Goal: Check status

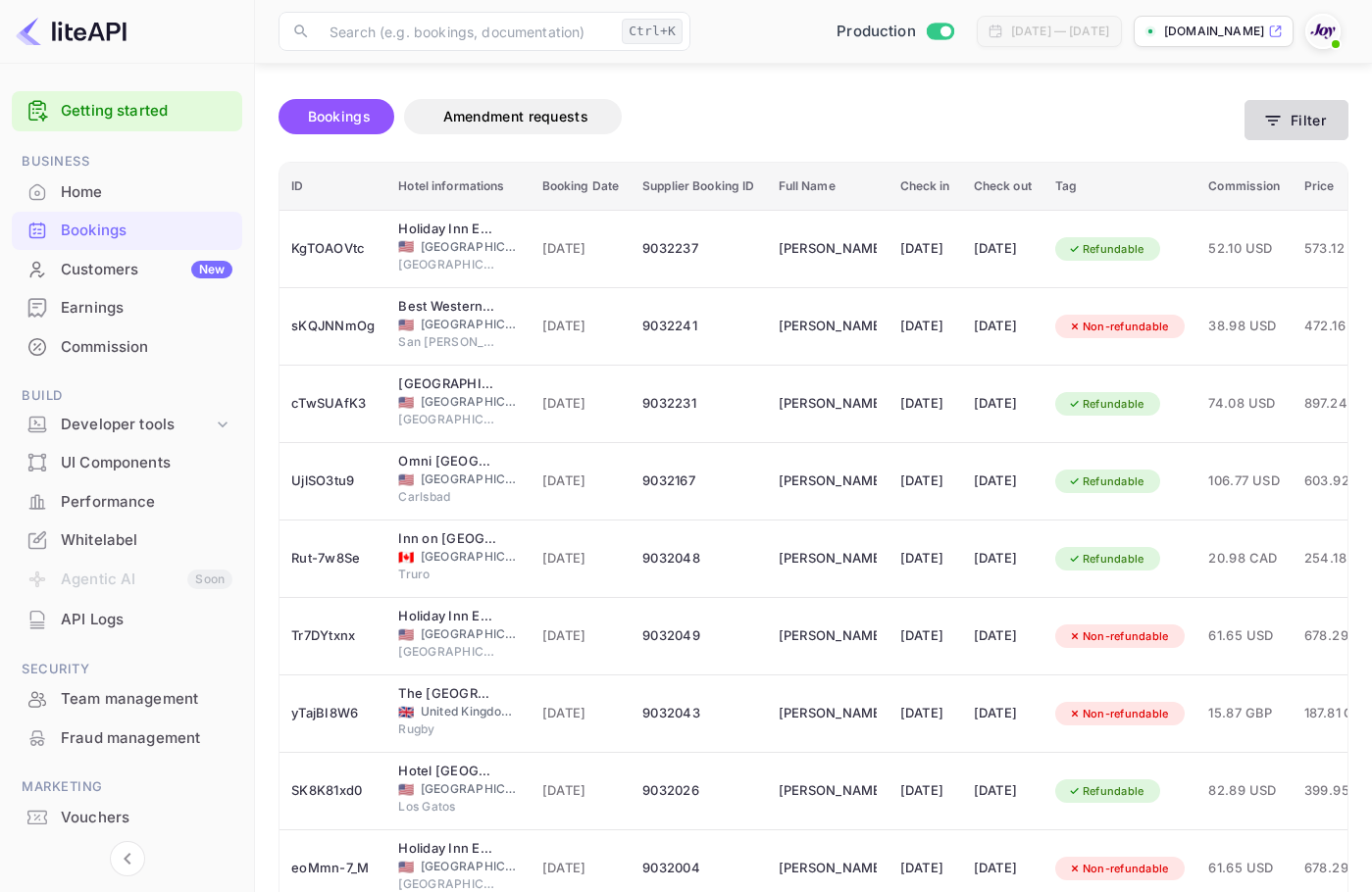
click at [1297, 101] on button "Filter" at bounding box center [1296, 120] width 104 height 40
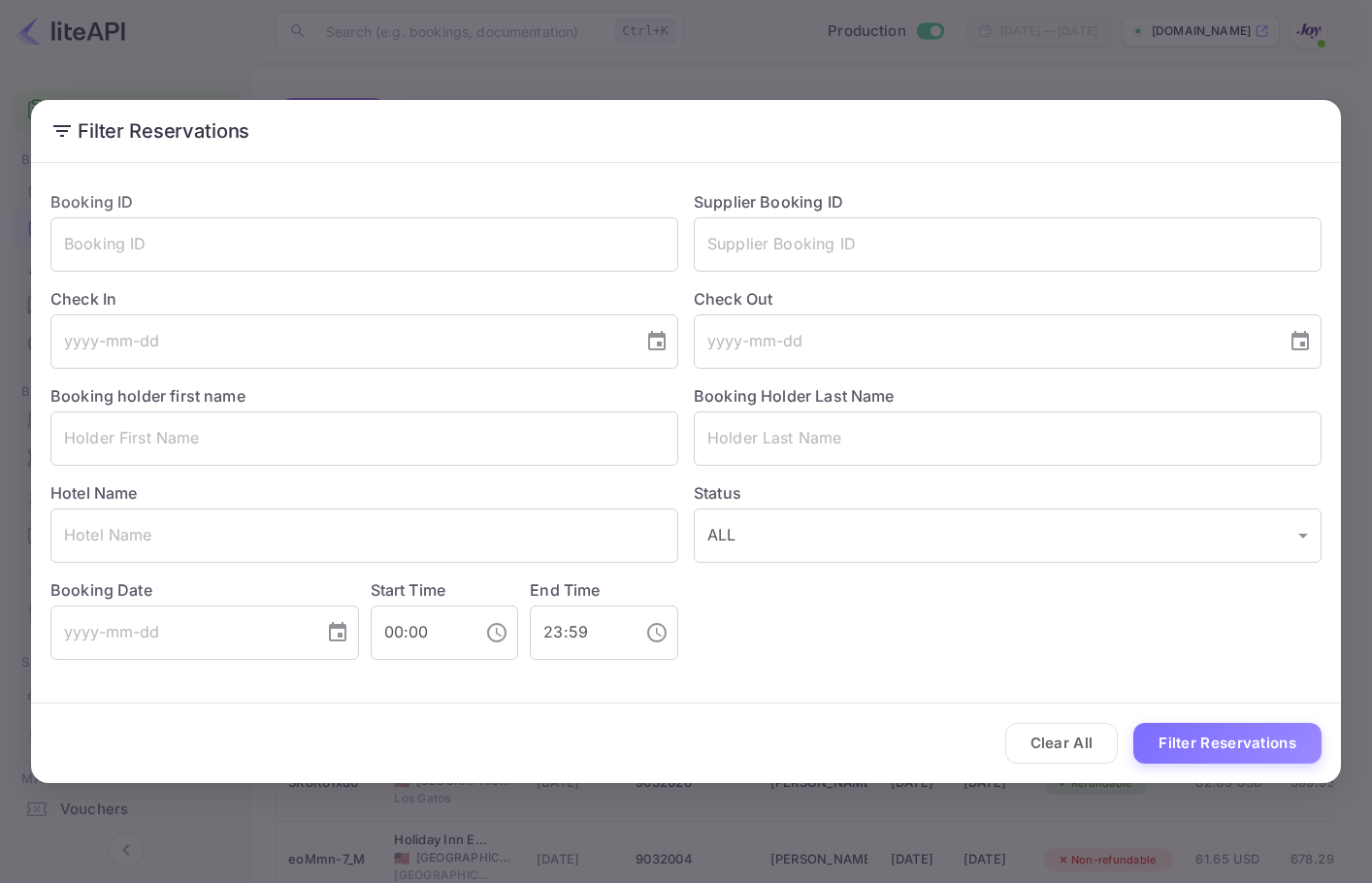
click at [846, 288] on label "Check Out" at bounding box center [1007, 300] width 628 height 24
click at [873, 250] on input "text" at bounding box center [1007, 244] width 628 height 54
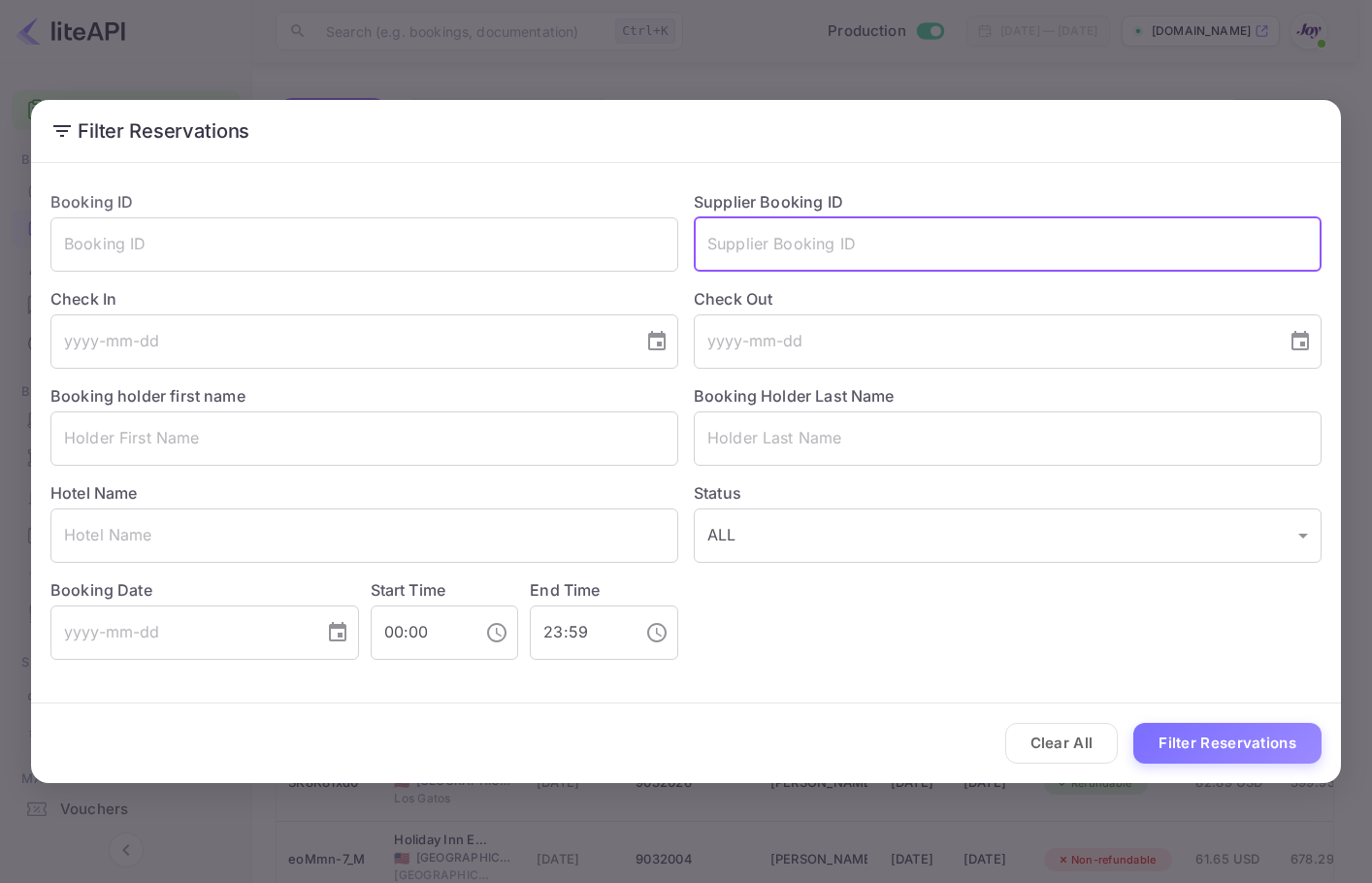
paste input ": 8858161"
click at [1232, 735] on button "Filter Reservations" at bounding box center [1227, 744] width 188 height 42
drag, startPoint x: 714, startPoint y: 239, endPoint x: 576, endPoint y: 235, distance: 138.1
click at [608, 245] on div "Booking ID ​ Supplier Booking ID : 8858161 ​ Check In ​ Check Out ​ Booking hol…" at bounding box center [677, 417] width 1286 height 486
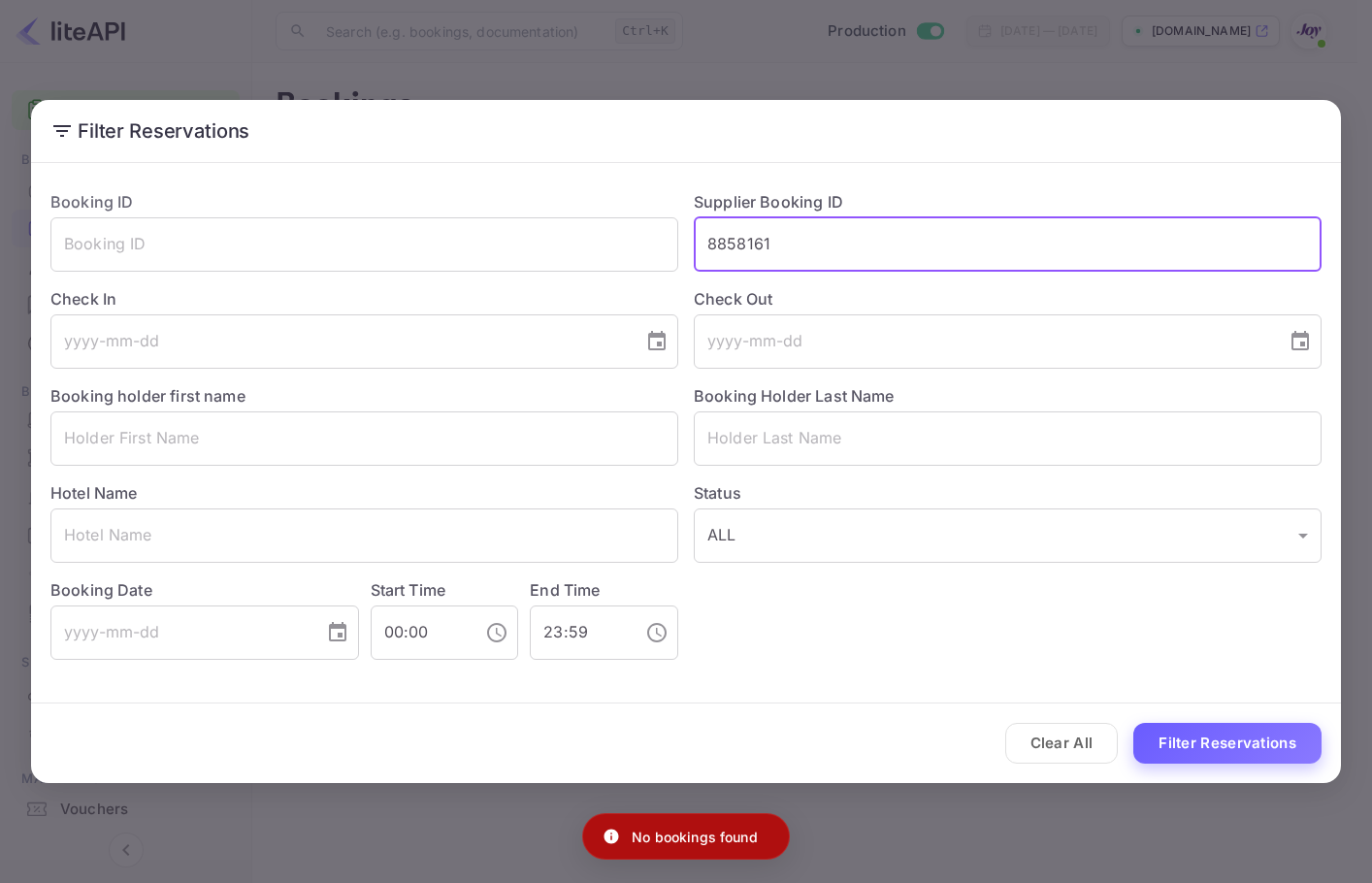
type input "8858161"
click at [1201, 756] on button "Filter Reservations" at bounding box center [1227, 744] width 188 height 42
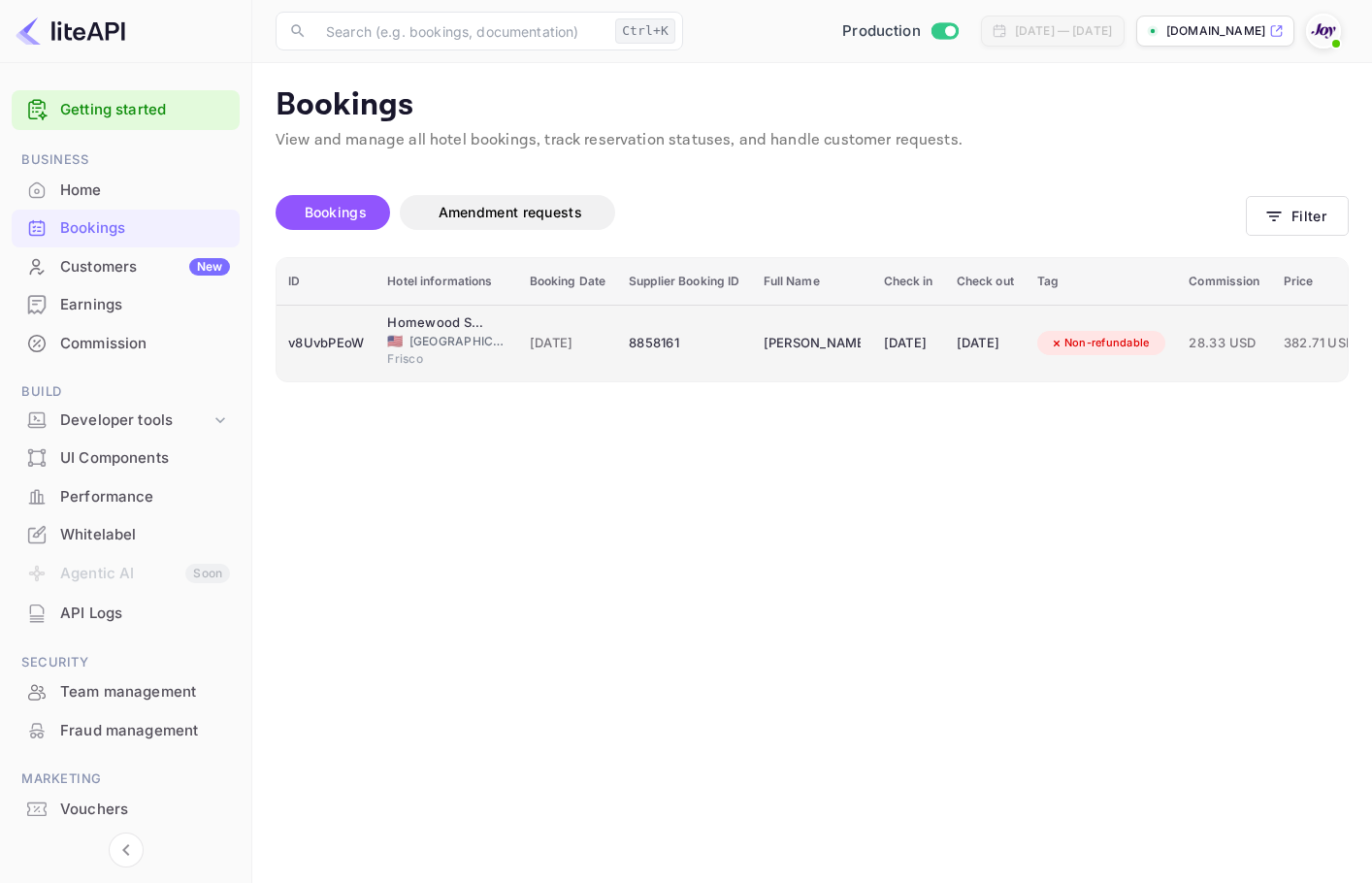
click at [1080, 355] on td "Non-refundable" at bounding box center [1101, 343] width 152 height 77
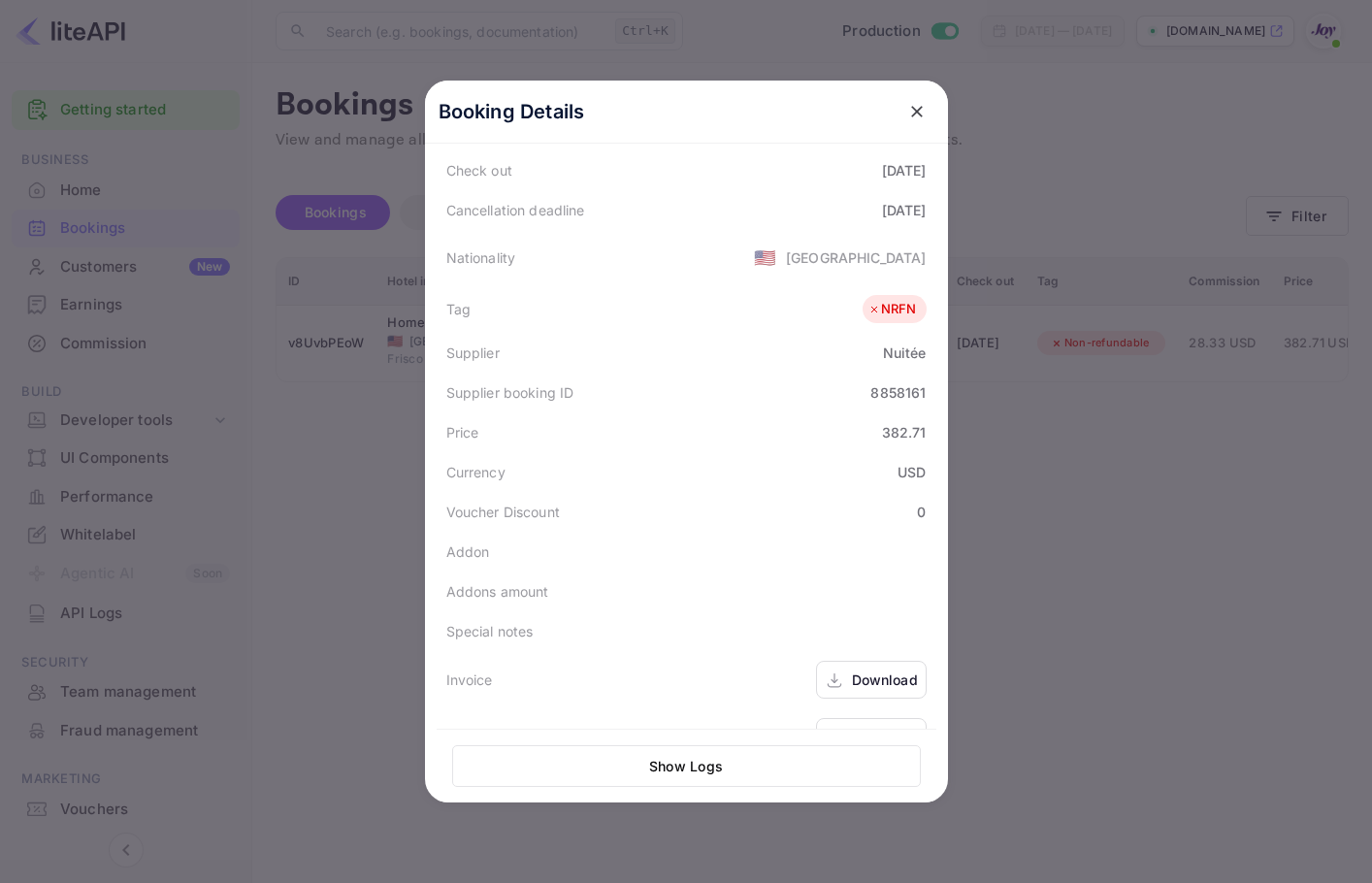
scroll to position [434, 0]
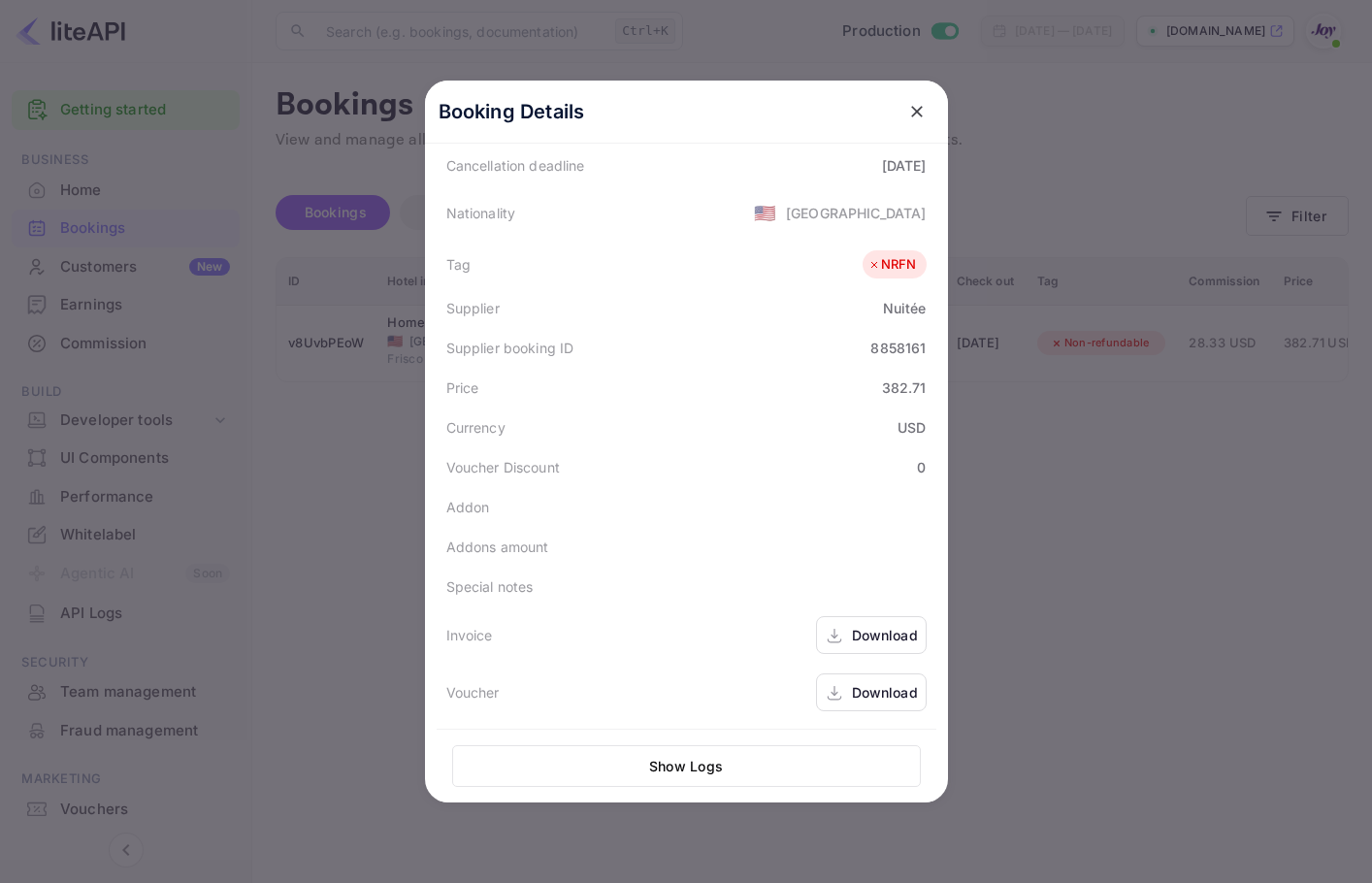
click at [880, 683] on div "Download" at bounding box center [885, 692] width 66 height 21
click at [906, 97] on button "close" at bounding box center [916, 111] width 35 height 35
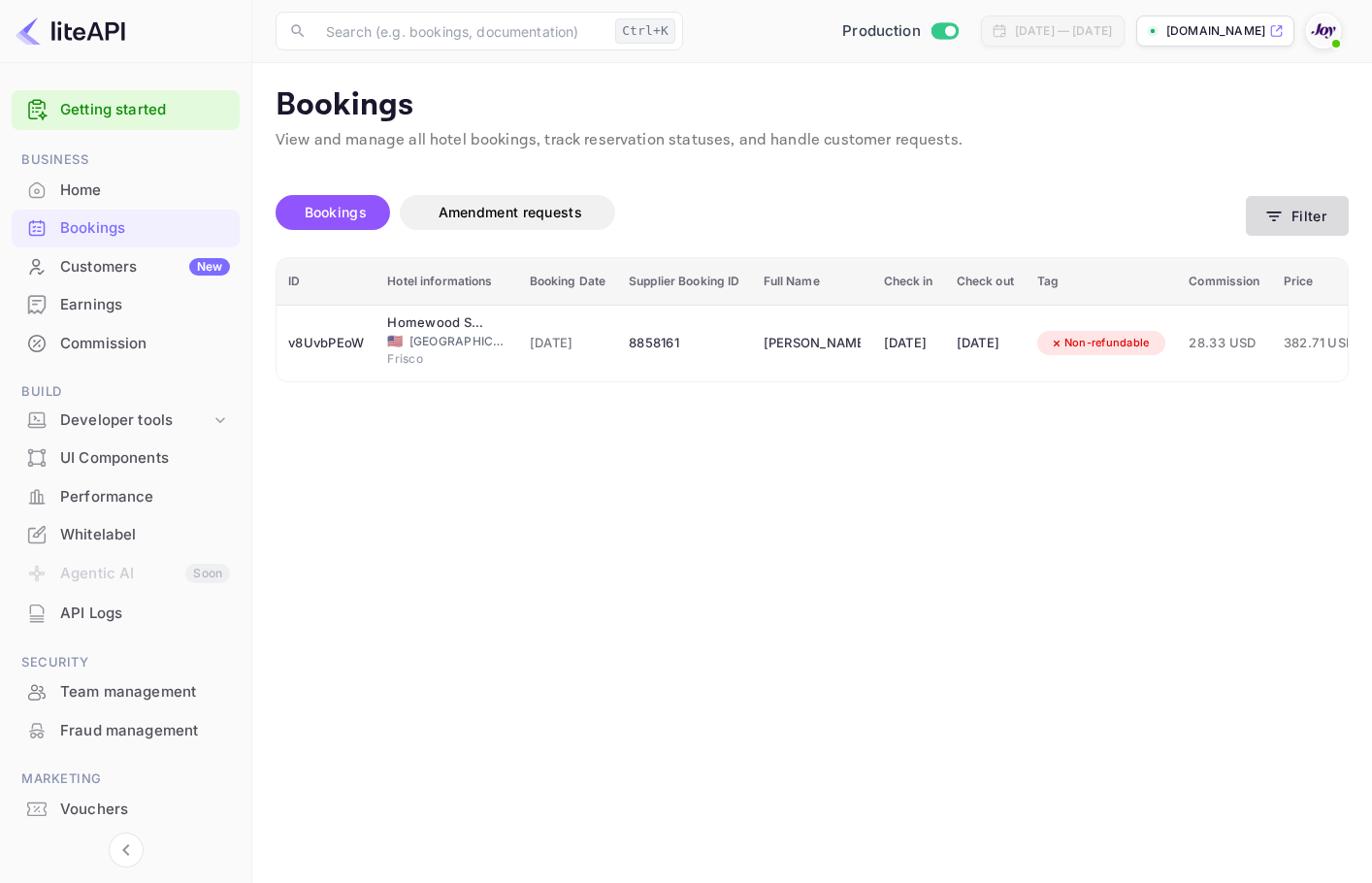
click at [1270, 212] on icon "button" at bounding box center [1274, 217] width 15 height 10
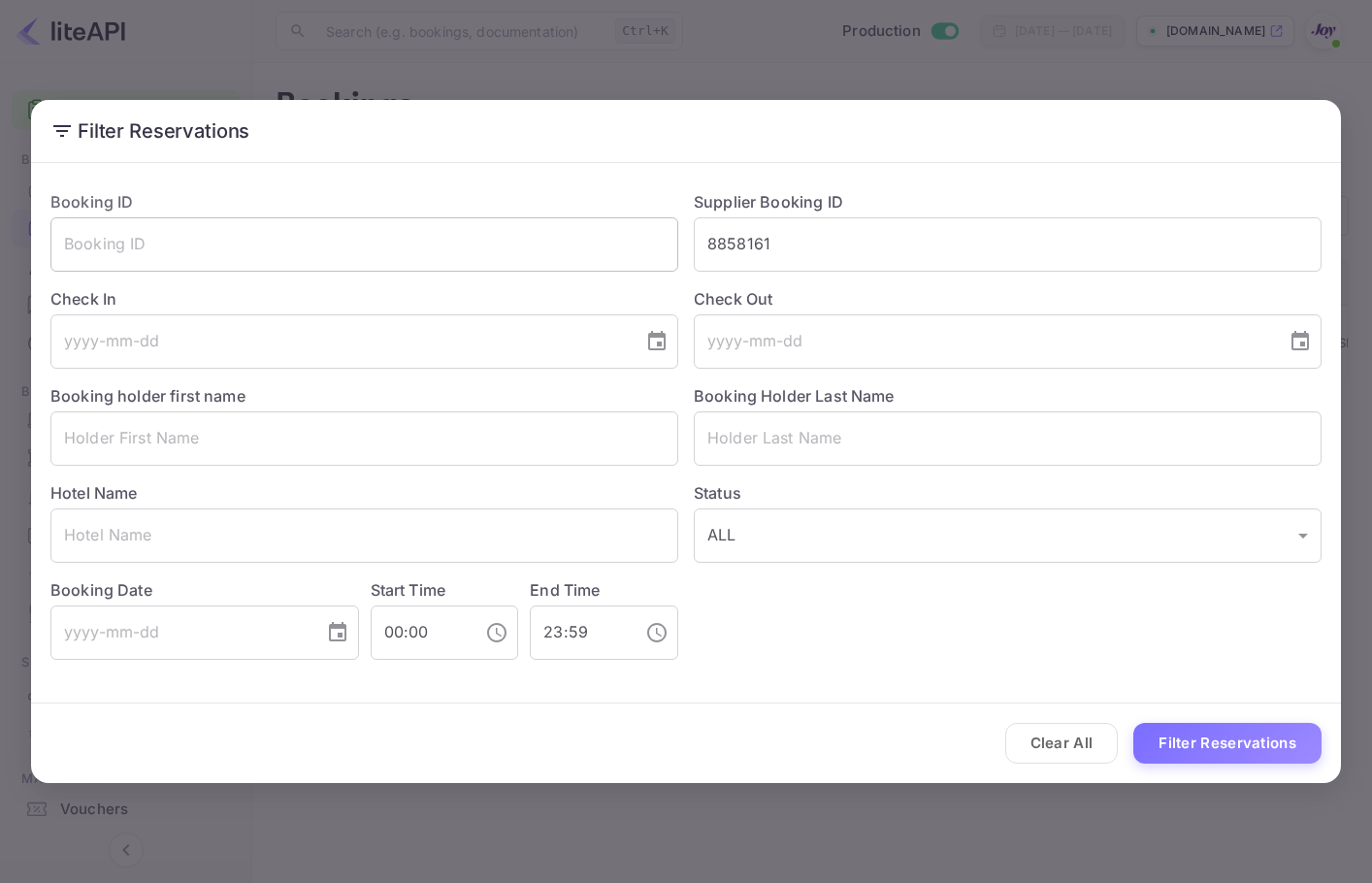
drag, startPoint x: 815, startPoint y: 247, endPoint x: 529, endPoint y: 239, distance: 286.1
click at [529, 241] on div "Booking ID ​ Supplier Booking ID 8858161 ​ Check In ​ Check Out ​ Booking holde…" at bounding box center [677, 417] width 1286 height 486
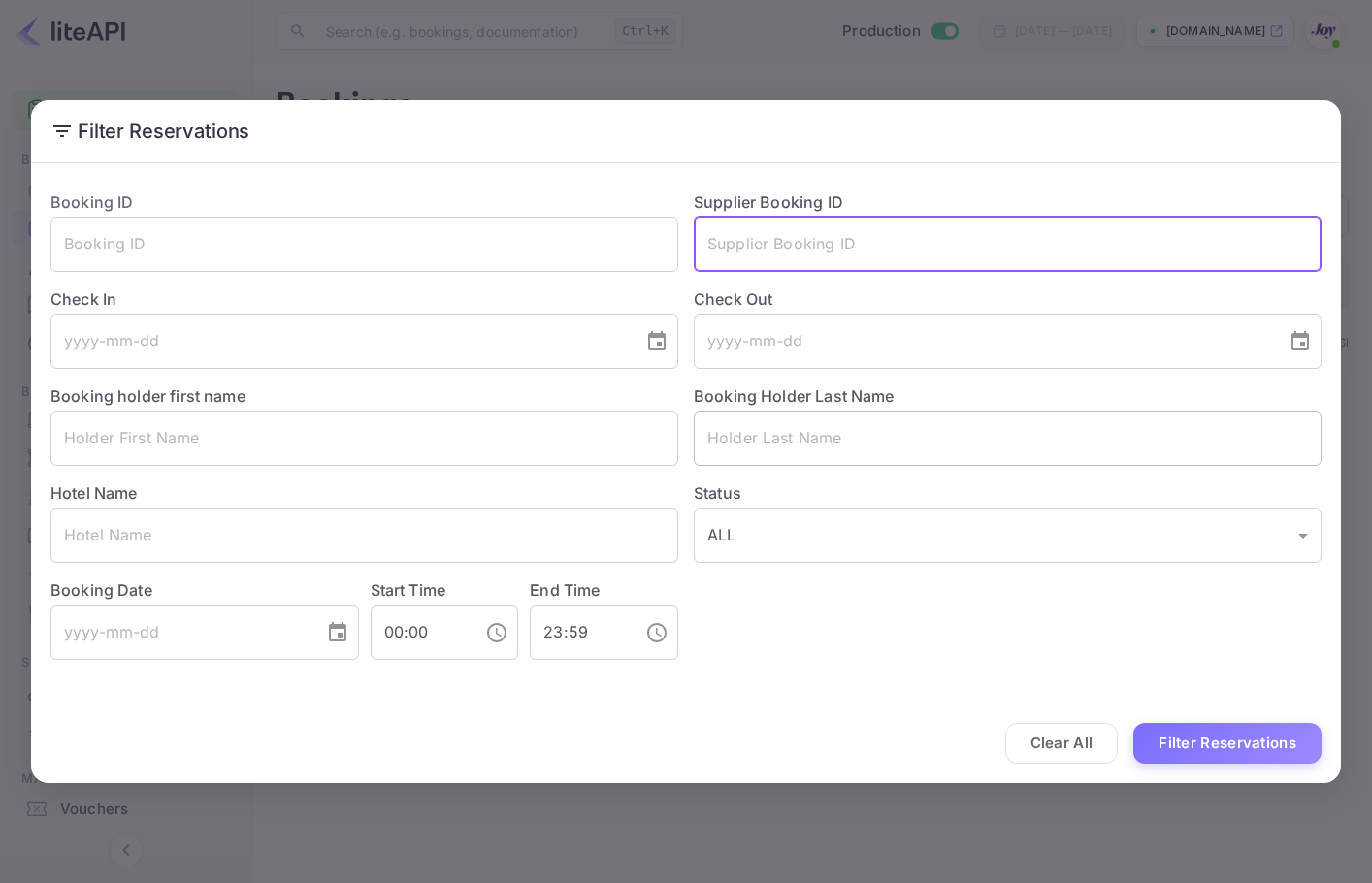
click at [816, 449] on input "text" at bounding box center [1007, 438] width 628 height 54
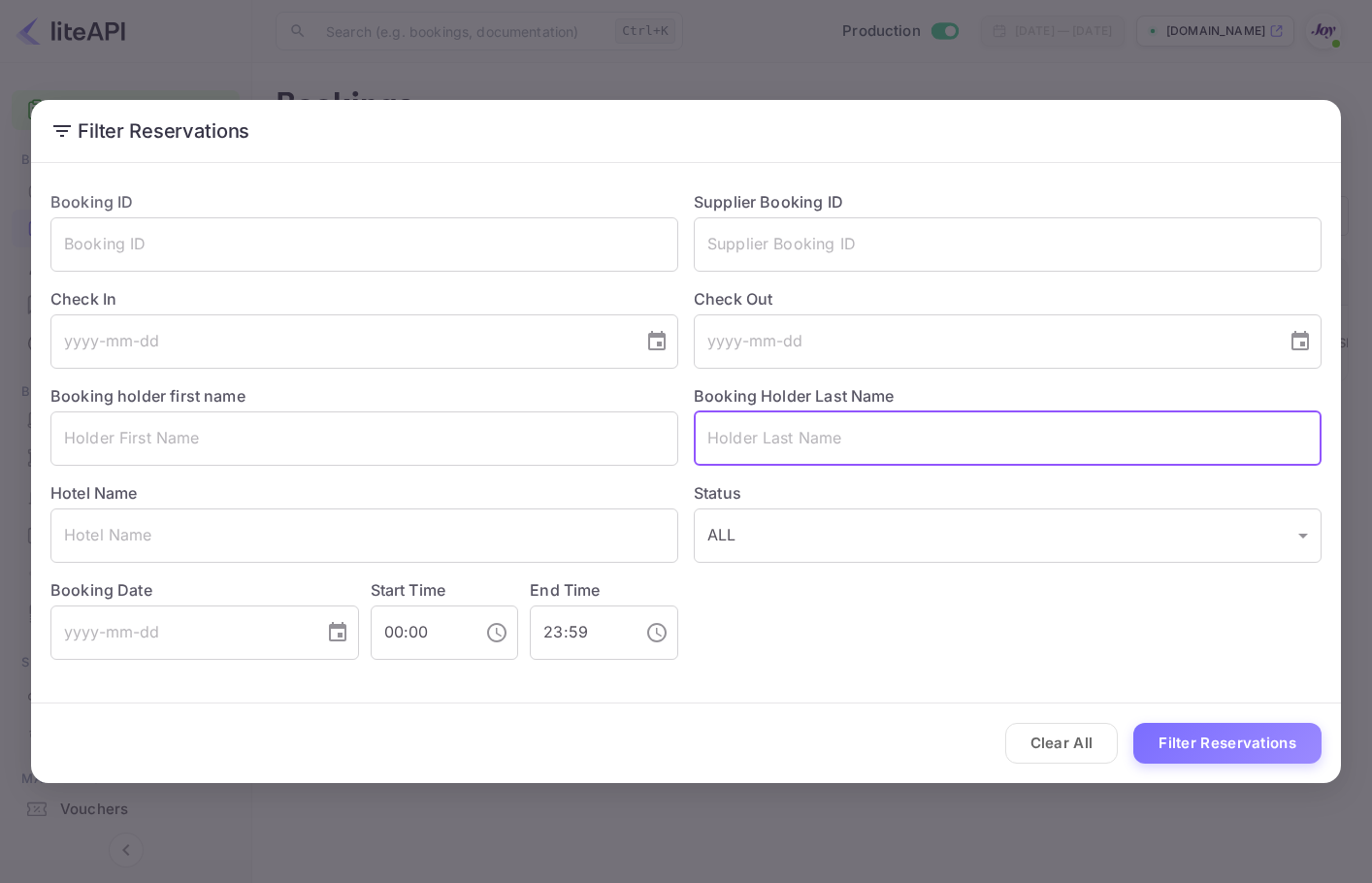
paste input "[PERSON_NAME]"
type input "[PERSON_NAME]"
click at [1257, 741] on button "Filter Reservations" at bounding box center [1227, 744] width 188 height 42
